Goal: Check status: Check status

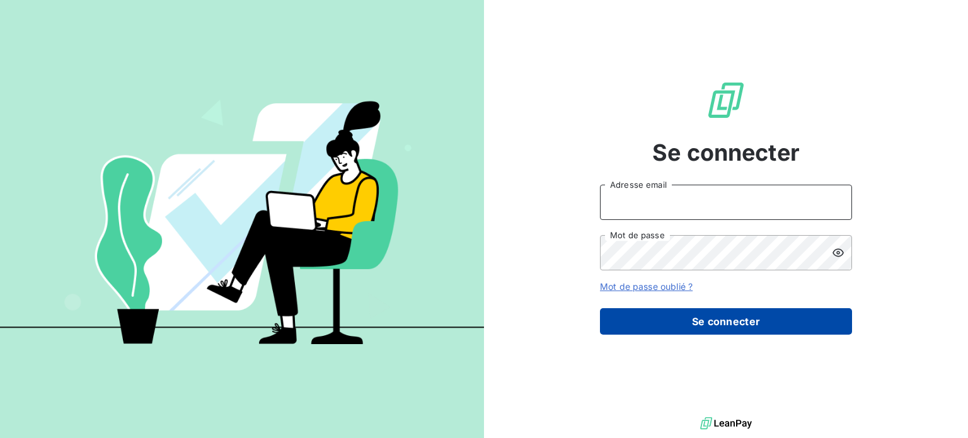
type input "[PERSON_NAME][EMAIL_ADDRESS][DOMAIN_NAME]"
click at [727, 320] on button "Se connecter" at bounding box center [726, 321] width 252 height 26
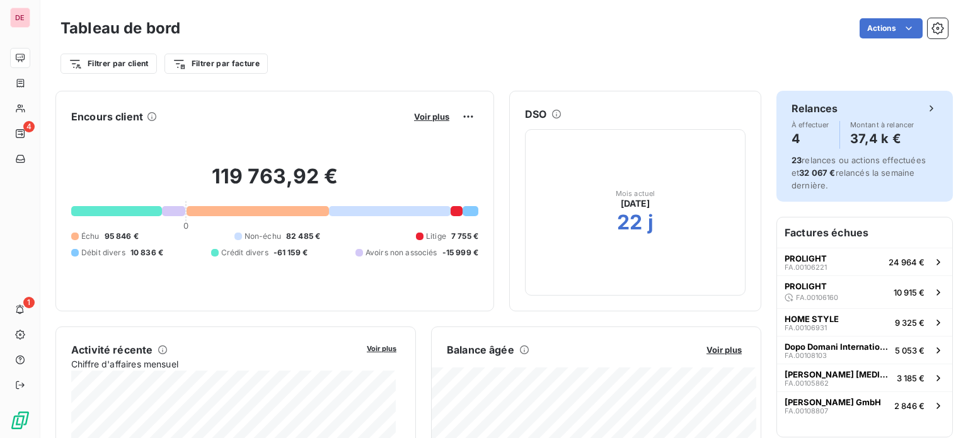
click at [925, 111] on icon at bounding box center [931, 108] width 13 height 13
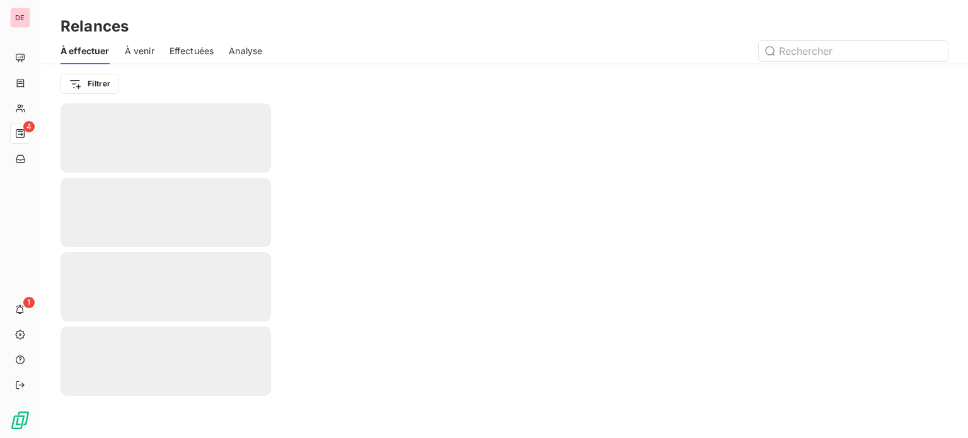
click at [849, 142] on div at bounding box center [504, 270] width 928 height 335
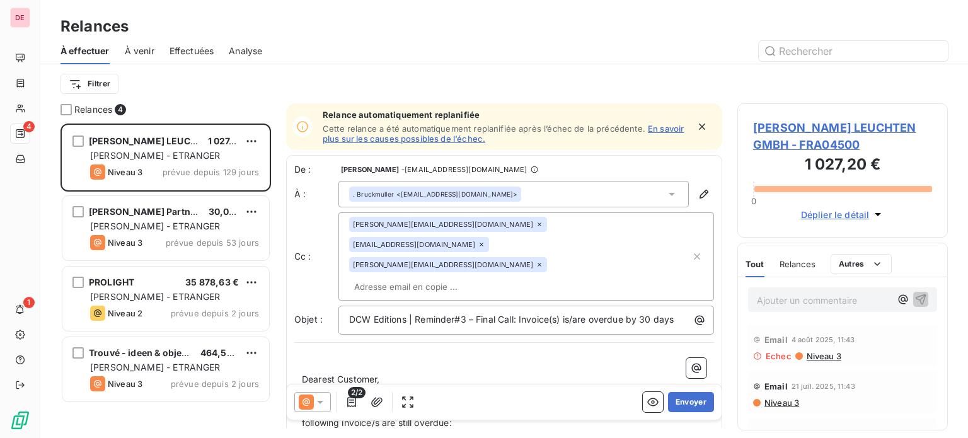
scroll to position [305, 200]
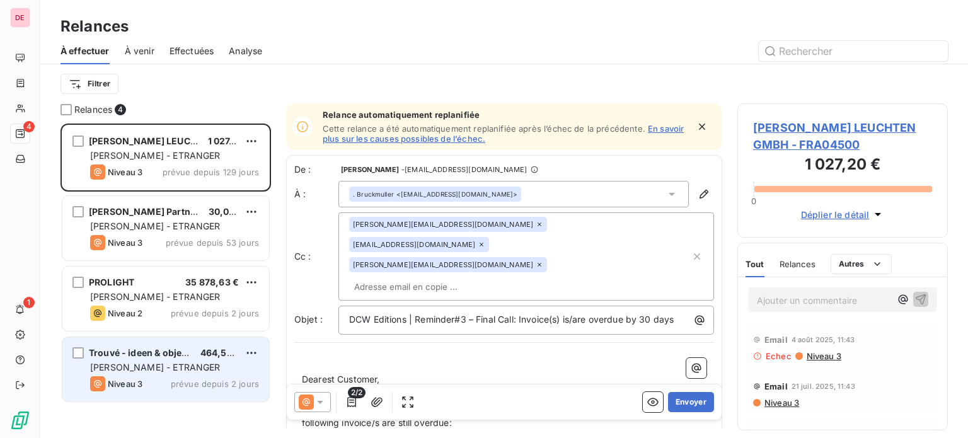
click at [154, 355] on span "Trouvé - ideen & objekte" at bounding box center [142, 352] width 107 height 11
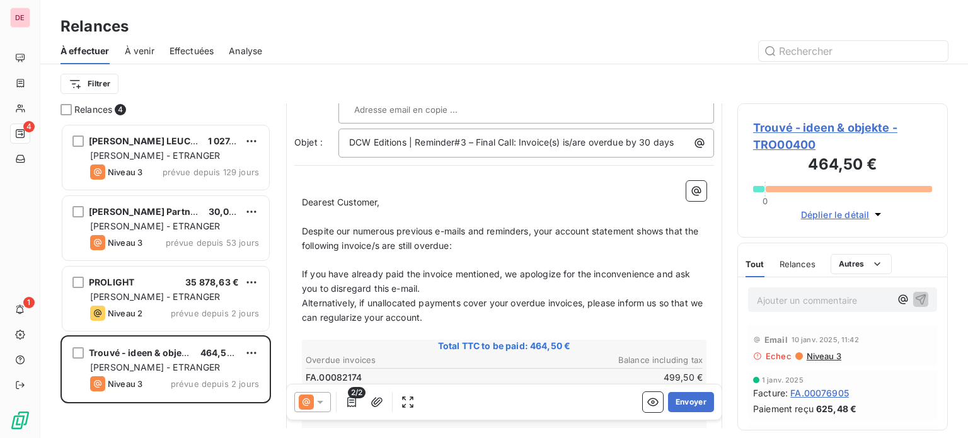
scroll to position [315, 0]
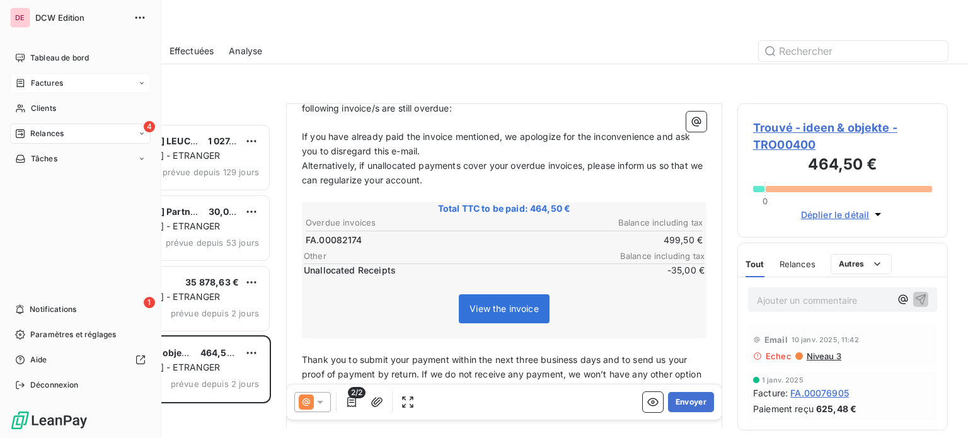
click at [48, 83] on span "Factures" at bounding box center [47, 83] width 32 height 11
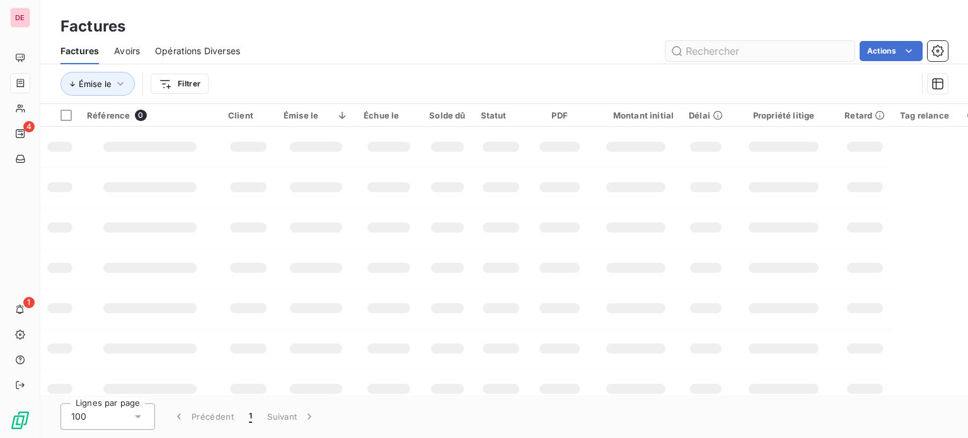
click at [752, 52] on input "text" at bounding box center [760, 51] width 189 height 20
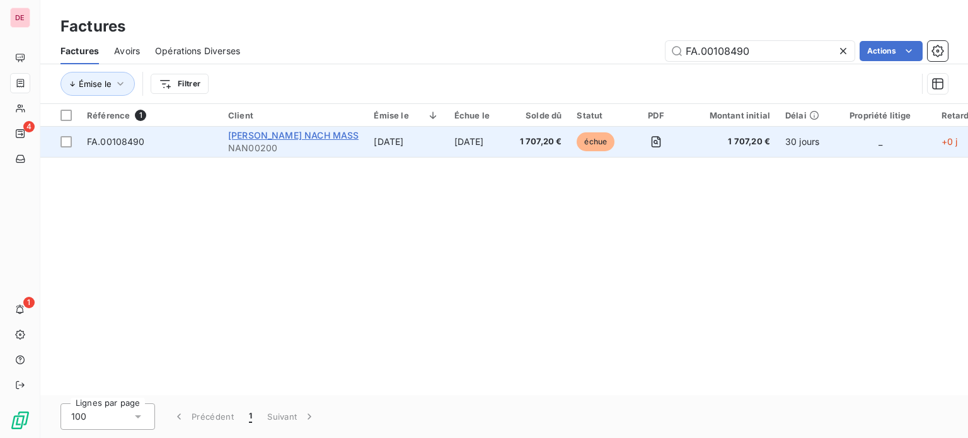
type input "FA.00108490"
click at [285, 136] on span "[PERSON_NAME] NACH MASS" at bounding box center [293, 135] width 130 height 11
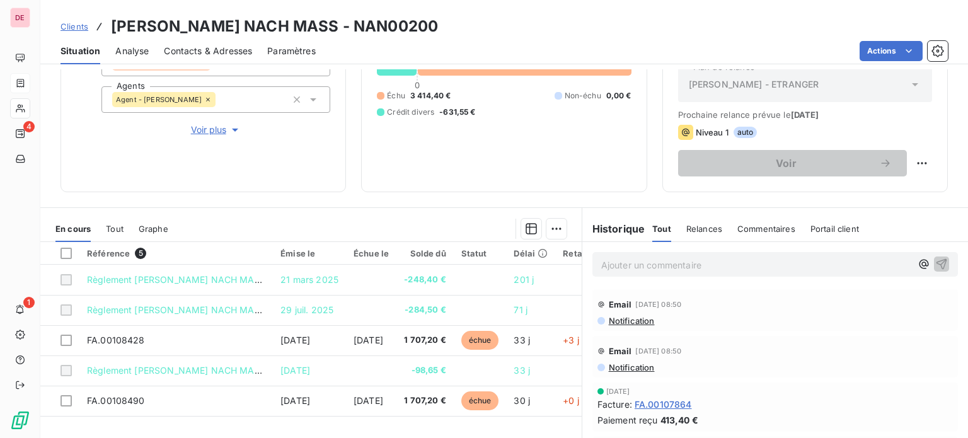
scroll to position [189, 0]
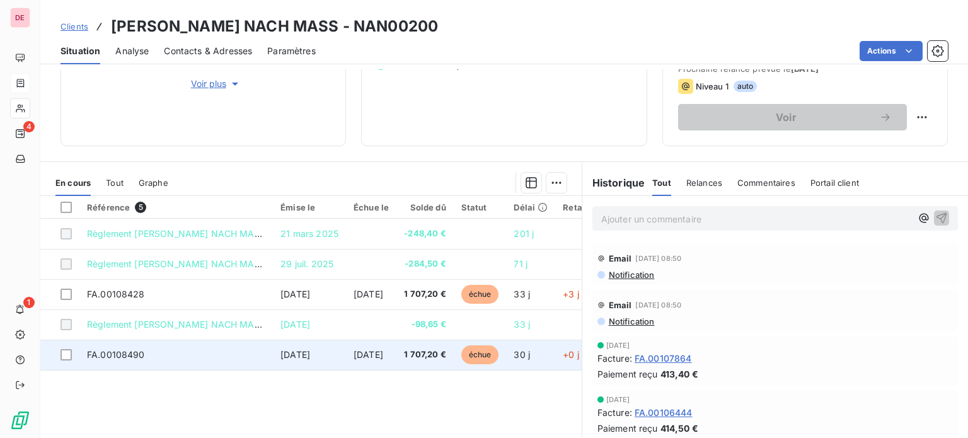
click at [124, 351] on span "FA.00108490" at bounding box center [116, 354] width 58 height 11
